Goal: Check status

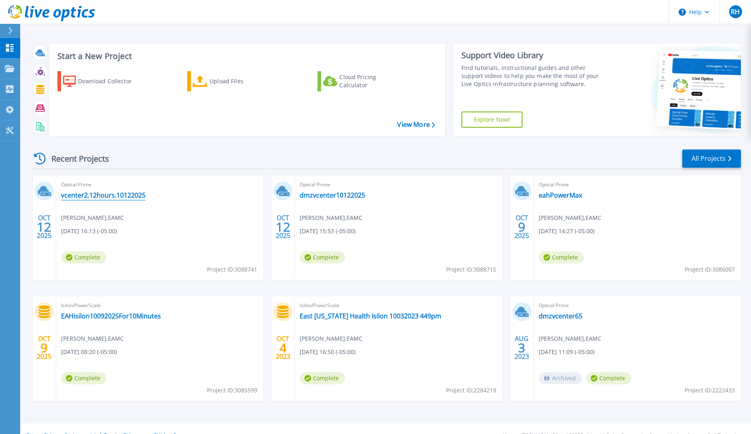
click at [99, 194] on link "vcenter2.12hours.10122025" at bounding box center [103, 195] width 85 height 8
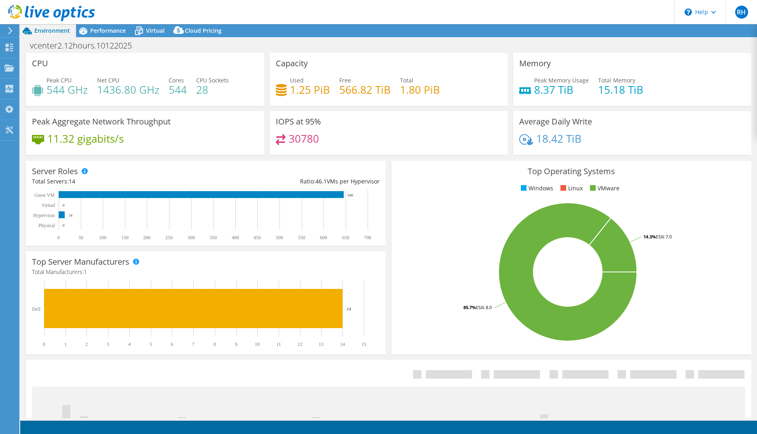
select select "USD"
